Goal: Task Accomplishment & Management: Complete application form

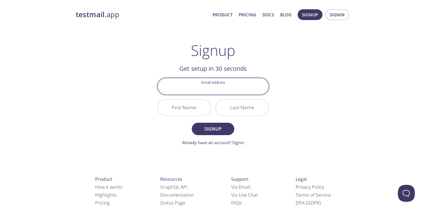
click at [237, 84] on input "Email Address" at bounding box center [213, 86] width 111 height 16
type input "[EMAIL_ADDRESS][DOMAIN_NAME]"
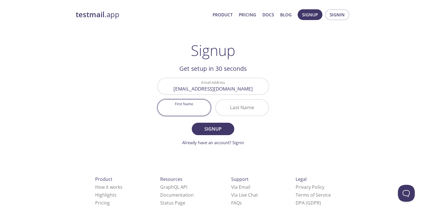
click at [199, 108] on input "First Name" at bounding box center [184, 107] width 53 height 16
type input "[PERSON_NAME]"
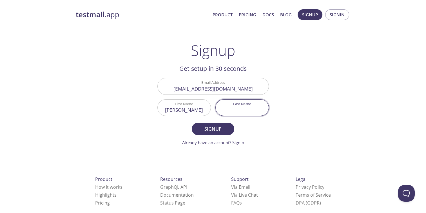
click at [230, 106] on input "Last Name" at bounding box center [242, 107] width 53 height 16
type input "[PERSON_NAME]"
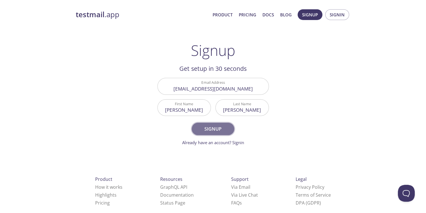
click at [215, 132] on span "Signup" at bounding box center [213, 129] width 30 height 8
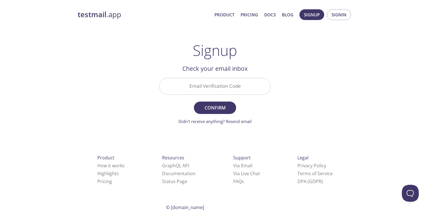
click at [223, 89] on input "Email Verification Code" at bounding box center [215, 86] width 111 height 16
paste input "H3C99RG"
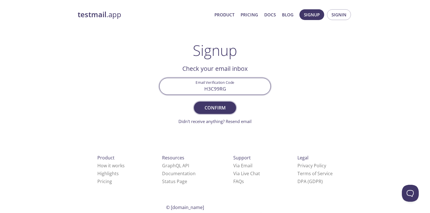
type input "H3C99RG"
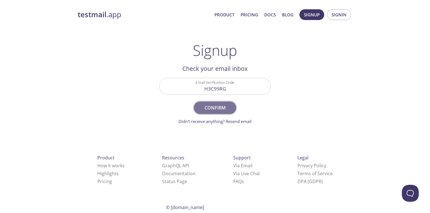
click at [215, 108] on span "Confirm" at bounding box center [215, 108] width 30 height 8
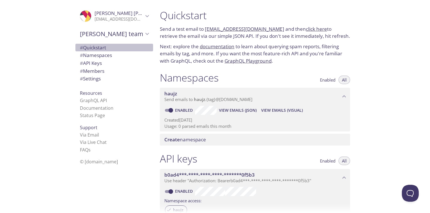
click at [108, 45] on span "# Quickstart" at bounding box center [114, 47] width 69 height 7
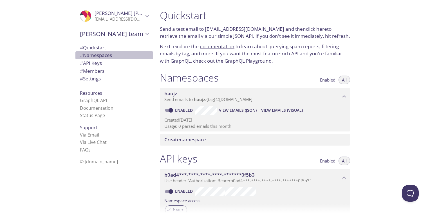
click at [107, 56] on span "# Namespaces" at bounding box center [96, 55] width 32 height 6
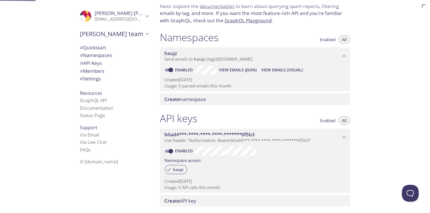
scroll to position [71, 0]
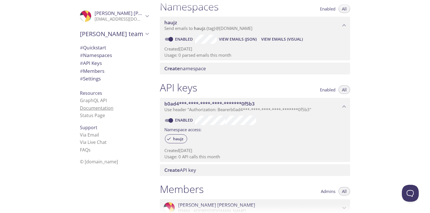
click at [94, 108] on link "Documentation" at bounding box center [97, 108] width 34 height 6
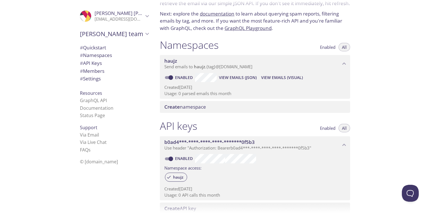
scroll to position [32, 0]
